Goal: Task Accomplishment & Management: Manage account settings

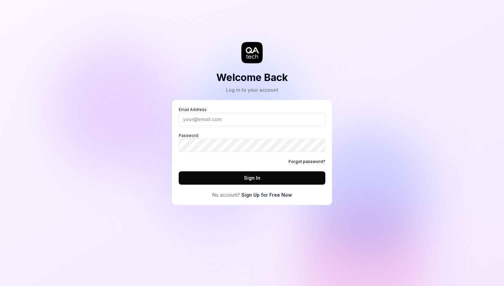
click at [255, 159] on div "Forgot password?" at bounding box center [252, 162] width 147 height 6
click at [305, 160] on link "Forgot password?" at bounding box center [307, 162] width 37 height 6
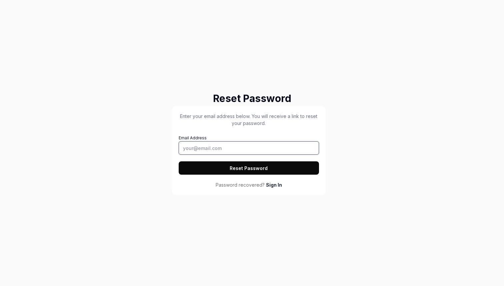
click at [222, 147] on input "Email Address" at bounding box center [249, 147] width 140 height 13
click at [212, 149] on input "f" at bounding box center [249, 147] width 140 height 13
type input "frederik@done"
type input "[PERSON_NAME][EMAIL_ADDRESS][DOMAIN_NAME]"
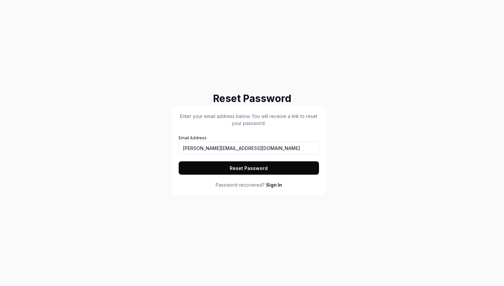
click at [217, 168] on button "Reset Password" at bounding box center [249, 167] width 140 height 13
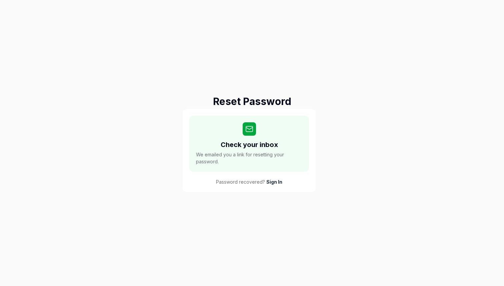
click at [124, 135] on div "Reset Password Check your inbox We emailed you a link for resetting your passwo…" at bounding box center [252, 143] width 504 height 286
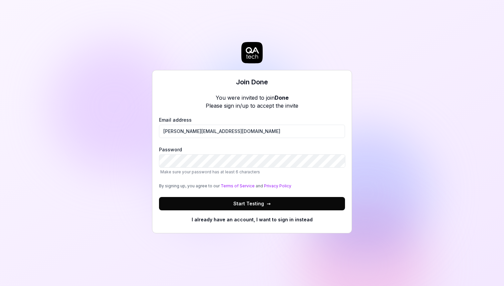
click at [215, 203] on button "Start Testing →" at bounding box center [252, 203] width 186 height 13
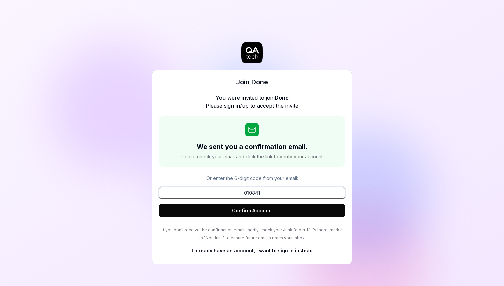
type input "010841"
click at [252, 211] on button "Confirm Account" at bounding box center [252, 210] width 186 height 13
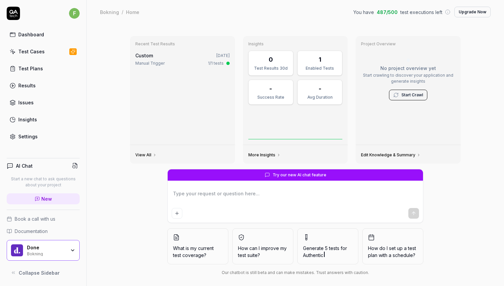
click at [113, 79] on div "Recent Test Results Custom [DATE] Manual Trigger 1/1 tests View All Insights 0 …" at bounding box center [296, 158] width 418 height 268
click at [103, 213] on div "Recent Test Results Custom [DATE] Manual Trigger 1/1 tests View All Insights 0 …" at bounding box center [296, 158] width 418 height 268
click at [107, 177] on div "Recent Test Results Custom [DATE] Manual Trigger 1/1 tests View All Insights 0 …" at bounding box center [296, 158] width 418 height 268
click at [108, 123] on div "Recent Test Results Custom [DATE] Manual Trigger 1/1 tests View All Insights 0 …" at bounding box center [296, 158] width 418 height 268
click at [129, 230] on div "Try our new AI chat feature What is my current test coverage? How can I improve…" at bounding box center [296, 223] width 342 height 109
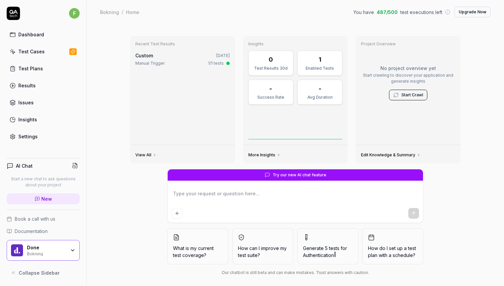
click at [110, 232] on div "Recent Test Results Custom [DATE] Manual Trigger 1/1 tests View All Insights 0 …" at bounding box center [296, 158] width 418 height 268
click at [109, 196] on div "Recent Test Results Custom [DATE] Manual Trigger 1/1 tests View All Insights 0 …" at bounding box center [296, 158] width 418 height 268
click at [28, 135] on div "Settings" at bounding box center [27, 136] width 19 height 7
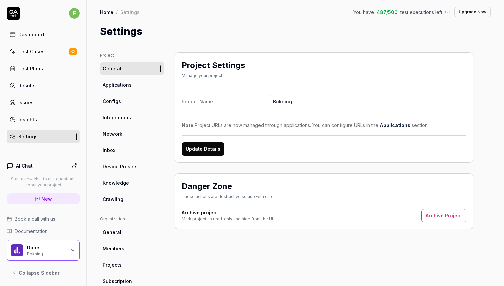
click at [221, 30] on div "Settings" at bounding box center [295, 31] width 391 height 15
click at [28, 32] on div "Dashboard" at bounding box center [31, 34] width 26 height 7
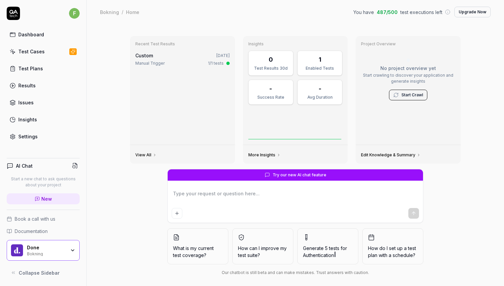
click at [96, 100] on div "Recent Test Results Custom [DATE] Manual Trigger 1/1 tests View All Insights 0 …" at bounding box center [296, 158] width 418 height 268
click at [31, 135] on div "Settings" at bounding box center [27, 136] width 19 height 7
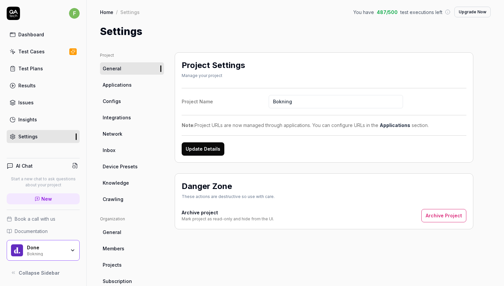
click at [73, 249] on icon "button" at bounding box center [72, 250] width 5 height 5
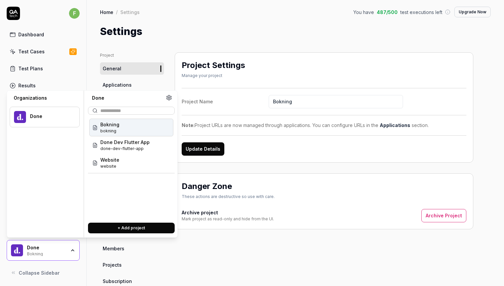
click at [200, 247] on div "Project Settings Manage your project Project Name Bokning Note: Project URLs ar…" at bounding box center [324, 219] width 299 height 334
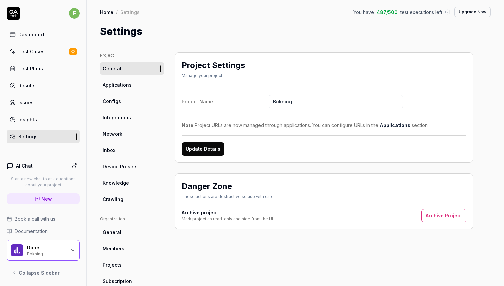
click at [177, 37] on div "Settings" at bounding box center [295, 31] width 391 height 15
click at [38, 37] on div "Dashboard" at bounding box center [31, 34] width 26 height 7
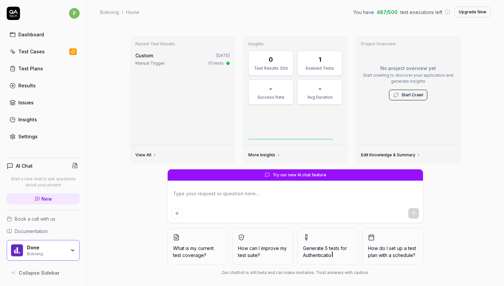
type textarea "*"
click at [43, 52] on div "Test Cases" at bounding box center [31, 51] width 26 height 7
